Goal: Information Seeking & Learning: Learn about a topic

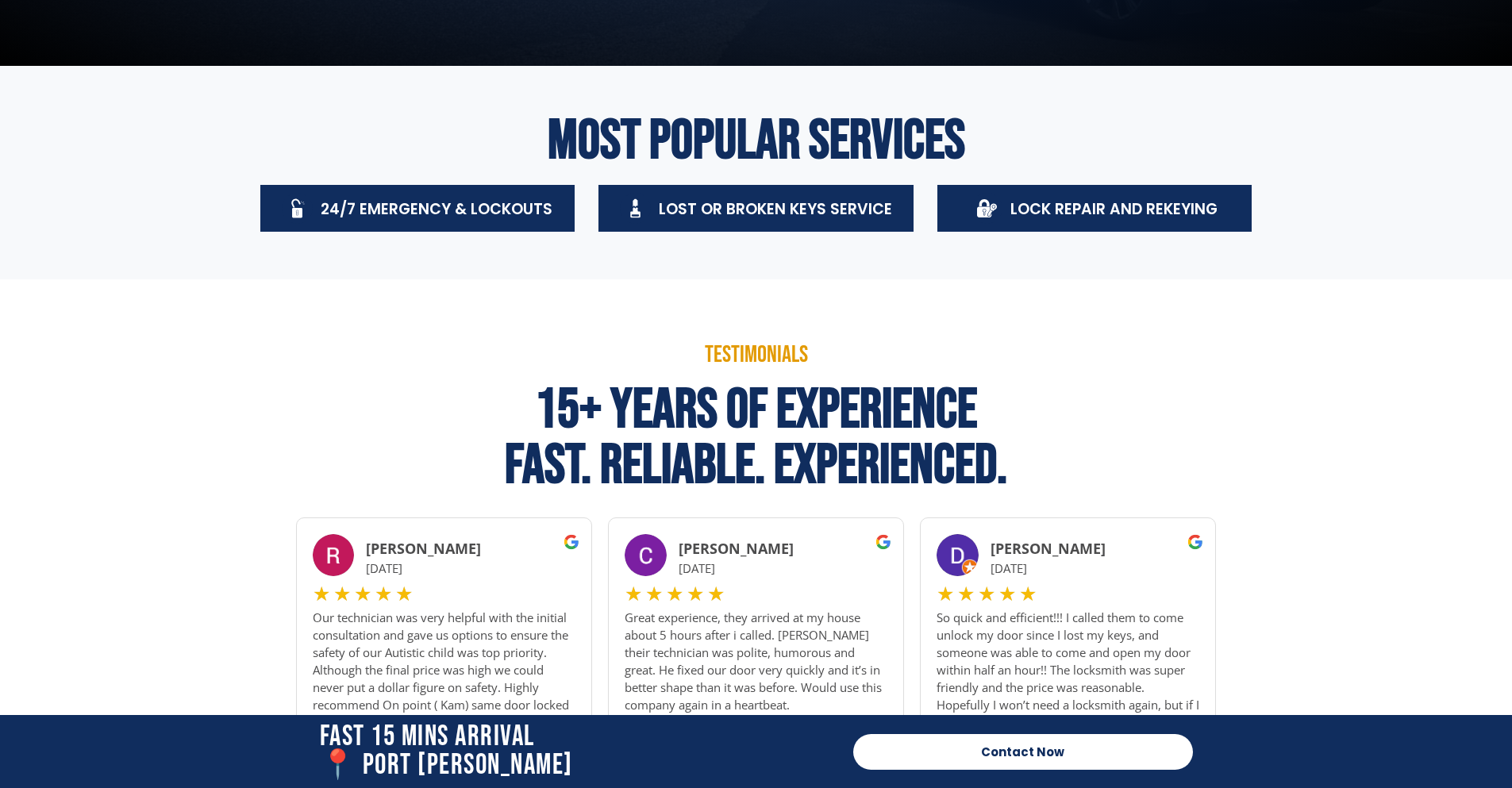
scroll to position [636, 0]
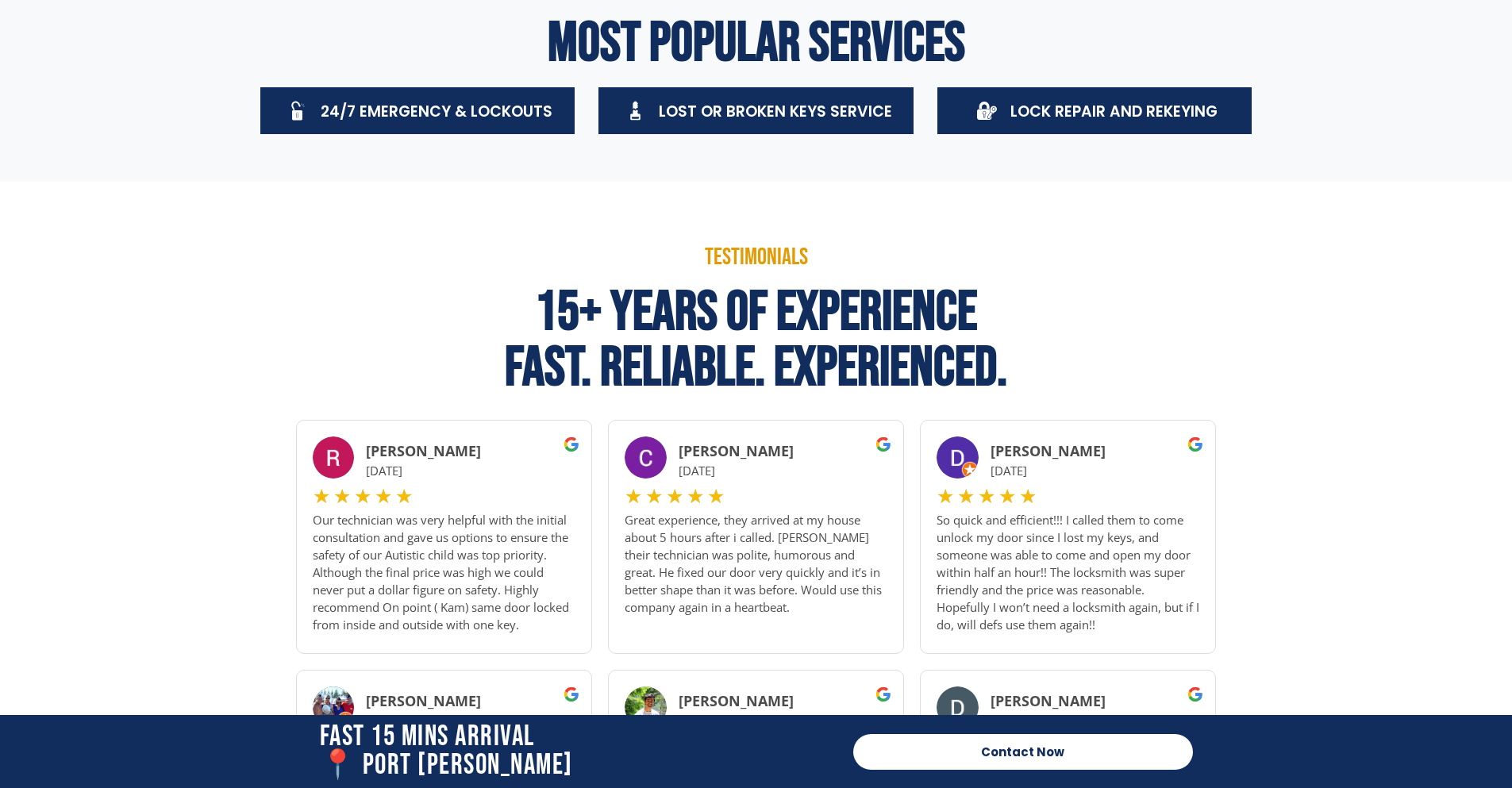
click at [1124, 109] on span "Lock Repair And Rekeying" at bounding box center [1113, 111] width 207 height 21
click at [1000, 111] on span at bounding box center [987, 110] width 31 height 31
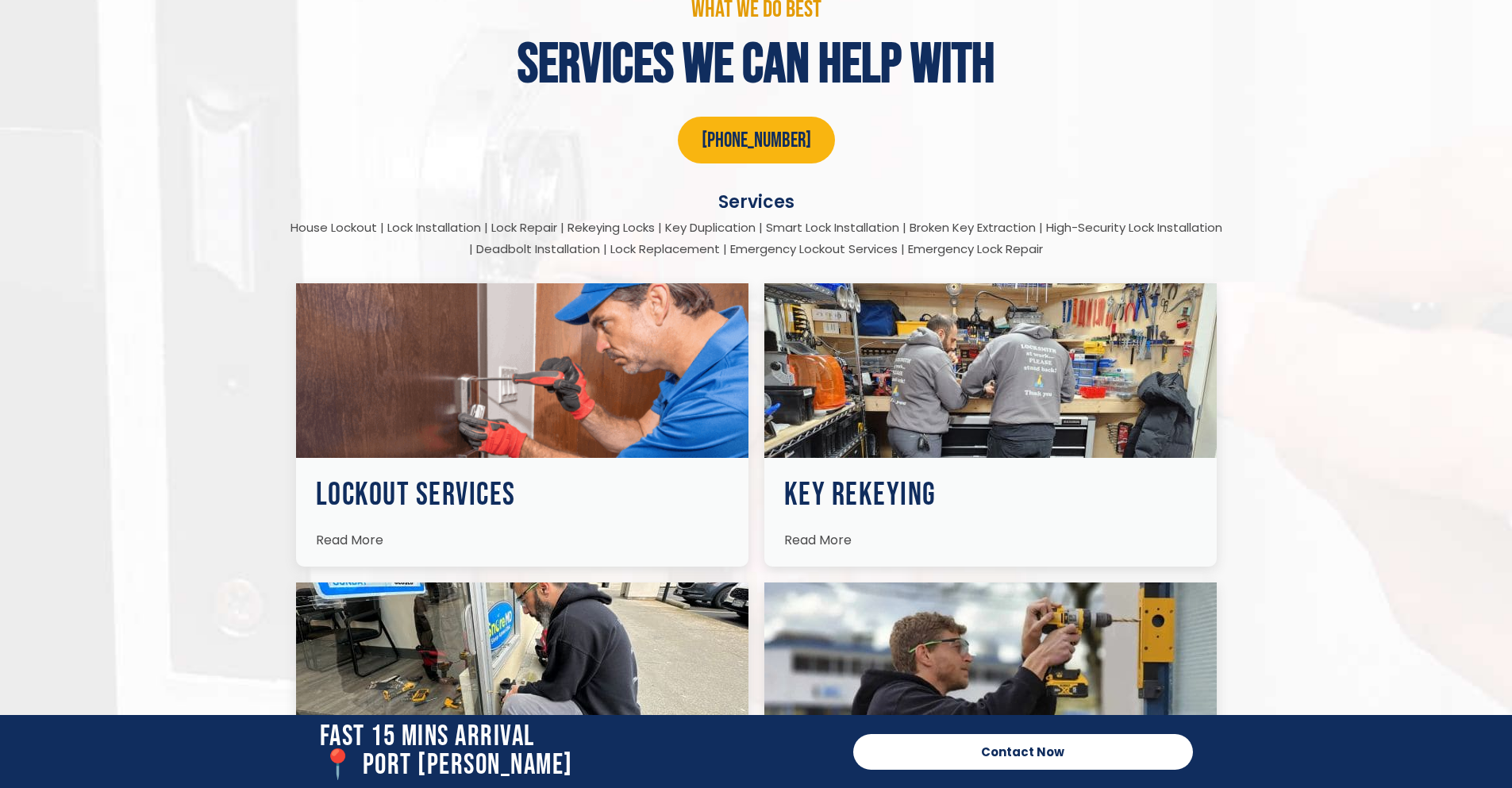
scroll to position [2064, 0]
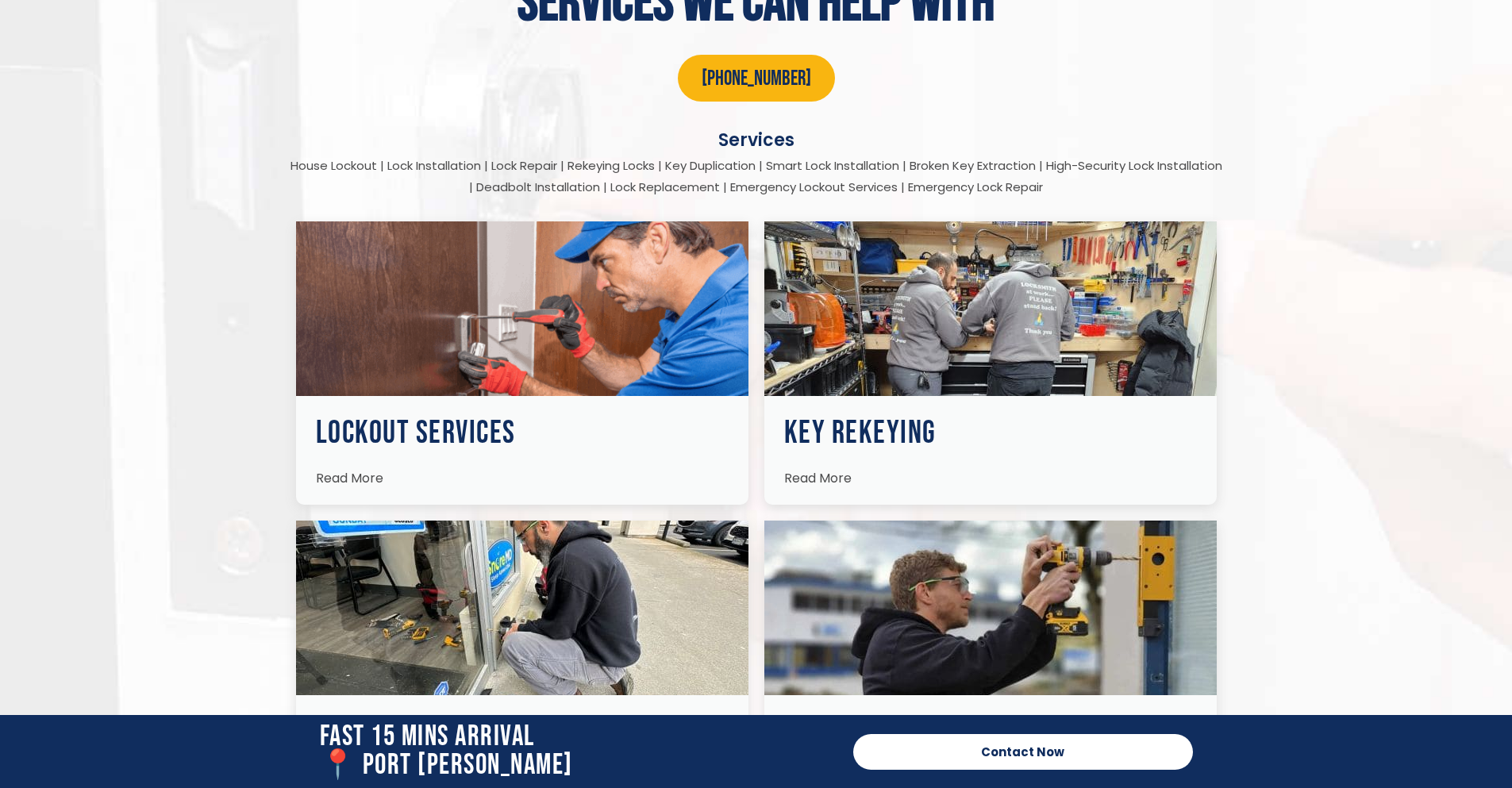
click at [876, 324] on img at bounding box center [991, 309] width 452 height 174
click at [811, 437] on h3 "Key Rekeying" at bounding box center [990, 433] width 413 height 32
click at [807, 470] on span "Read More" at bounding box center [817, 477] width 67 height 18
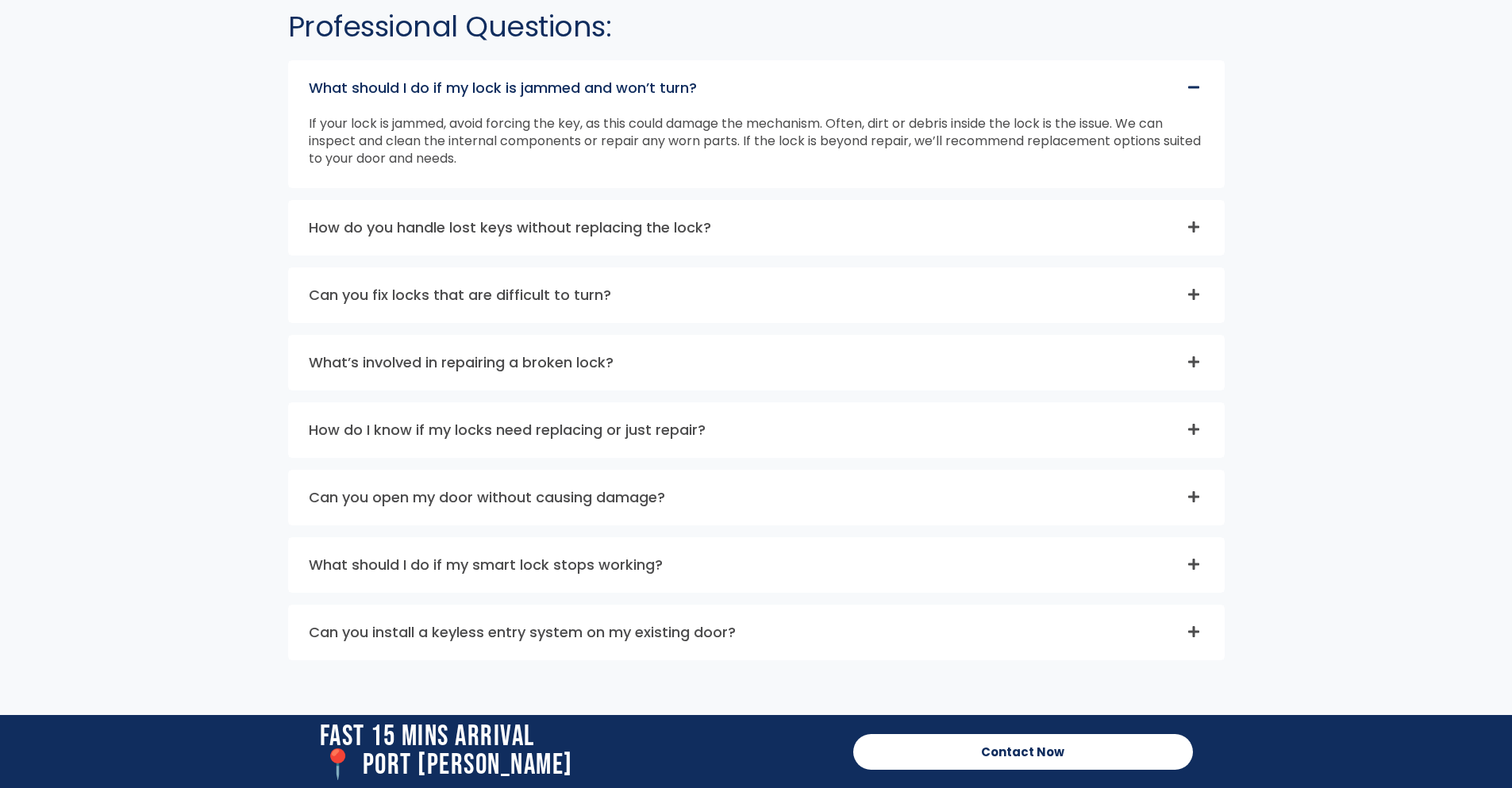
scroll to position [4367, 0]
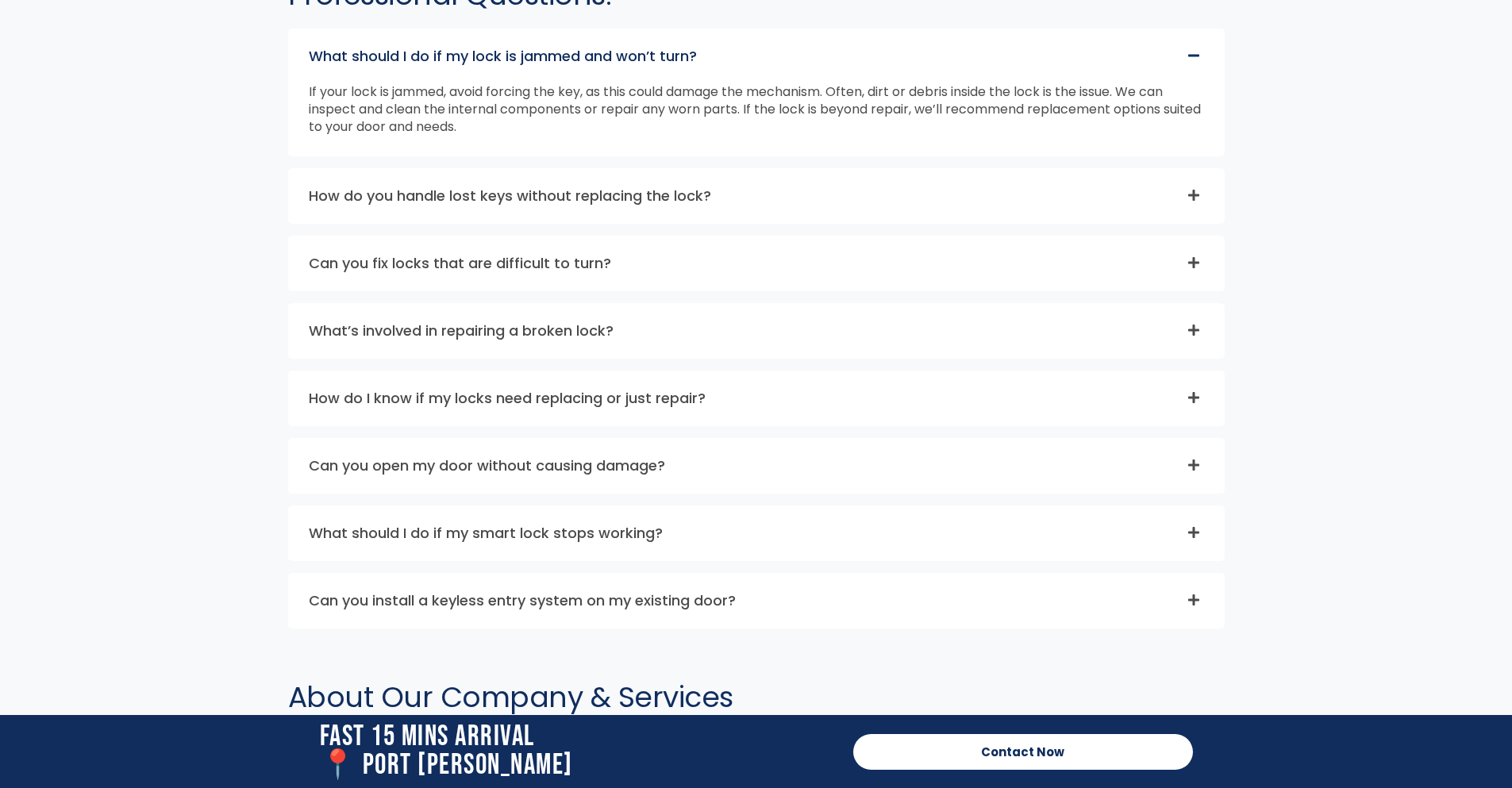
click at [478, 333] on link "What’s involved in repairing a broken lock?" at bounding box center [461, 331] width 305 height 20
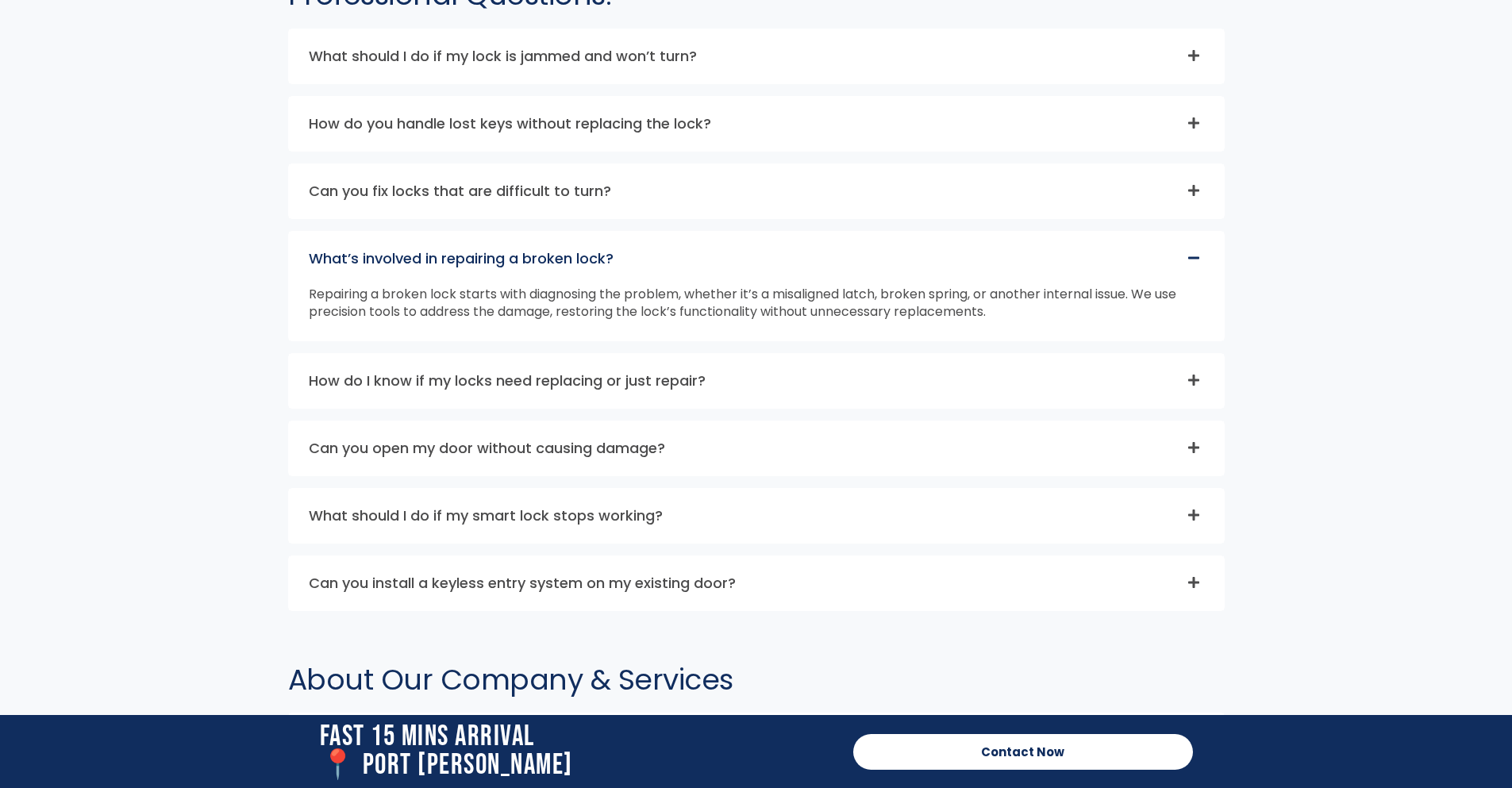
click at [496, 266] on link "What’s involved in repairing a broken lock?" at bounding box center [461, 258] width 305 height 20
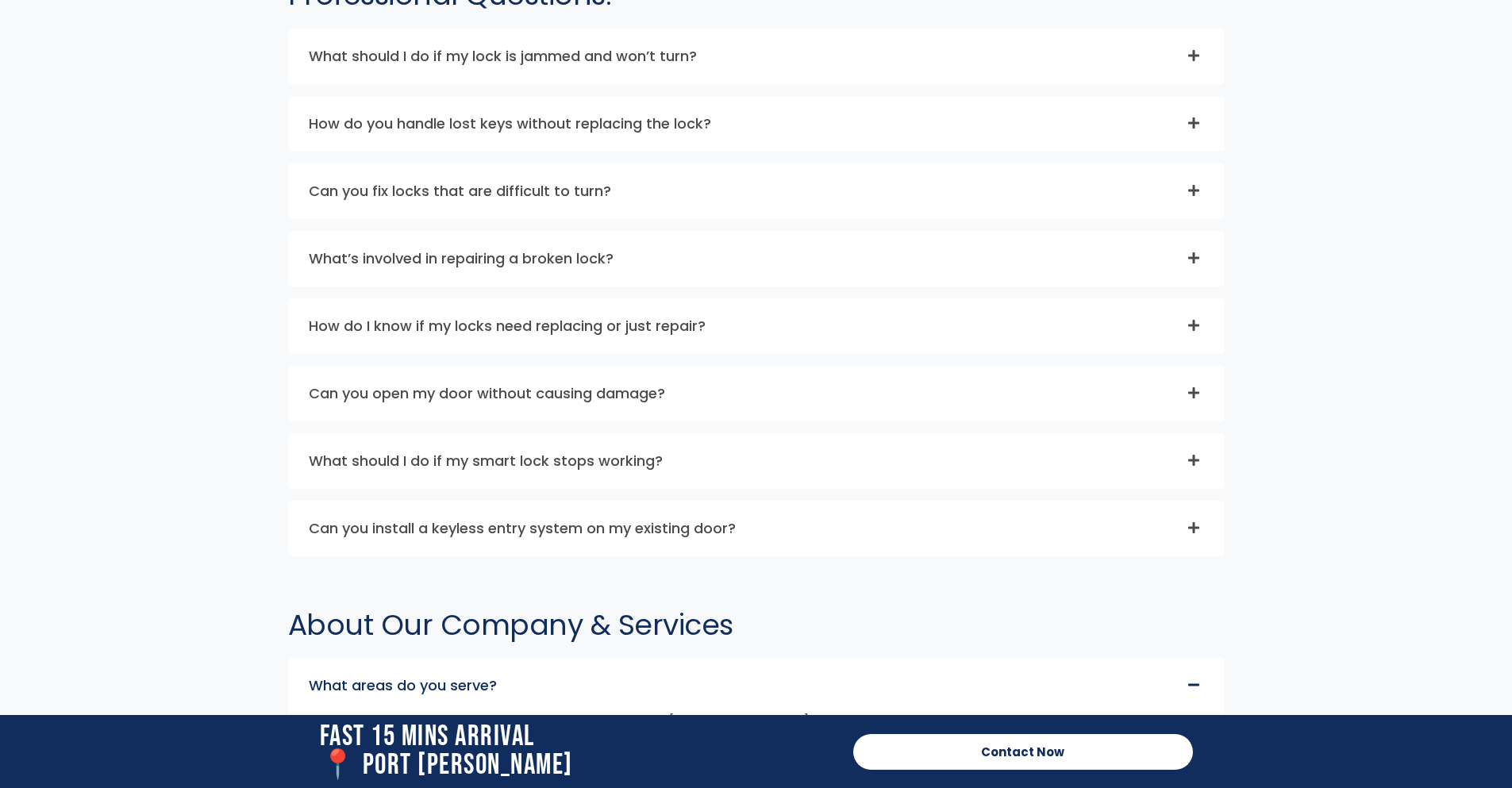
click at [492, 329] on link "How do I know if my locks need replacing or just repair?" at bounding box center [507, 326] width 397 height 20
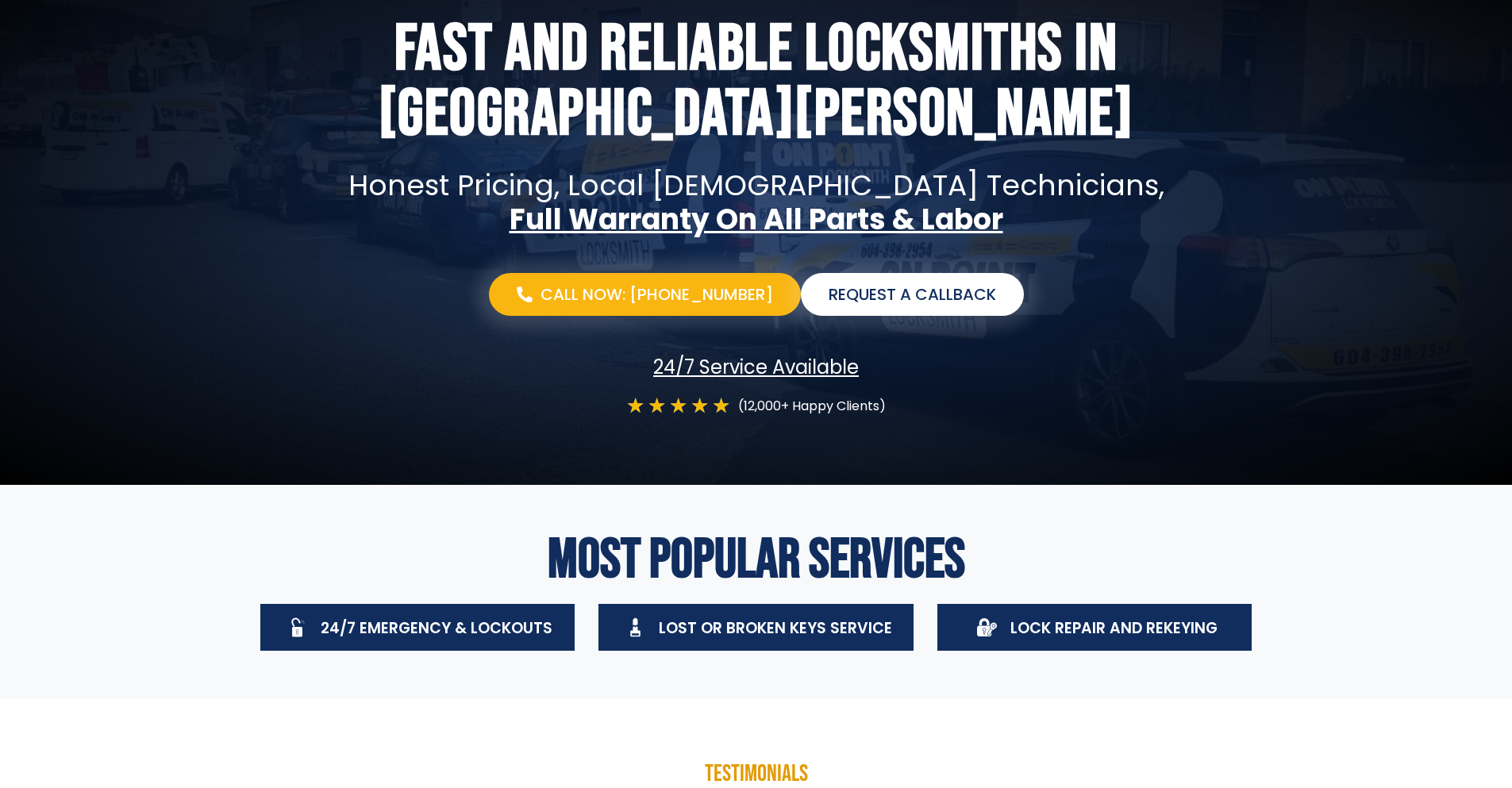
scroll to position [0, 0]
